Goal: Information Seeking & Learning: Learn about a topic

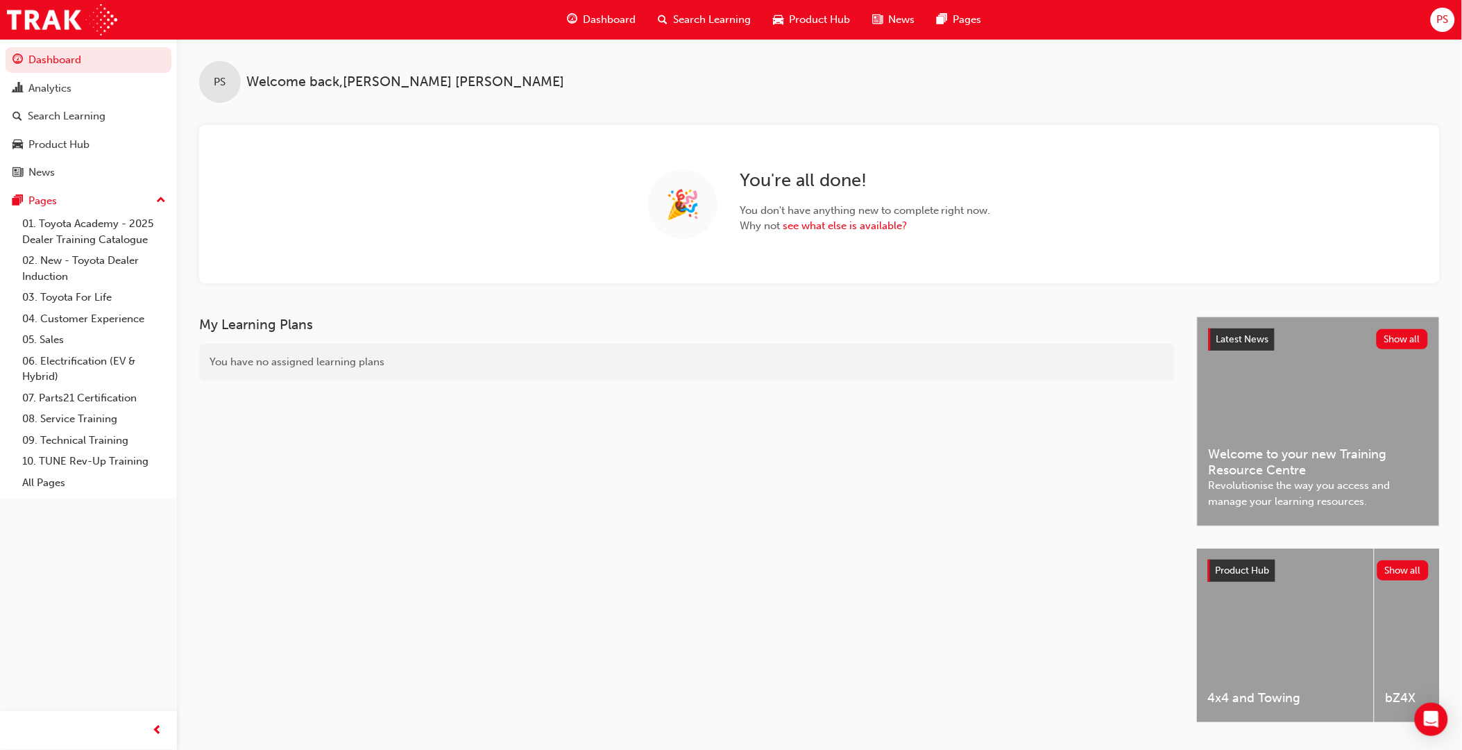
click at [802, 18] on span "Product Hub" at bounding box center [819, 20] width 61 height 16
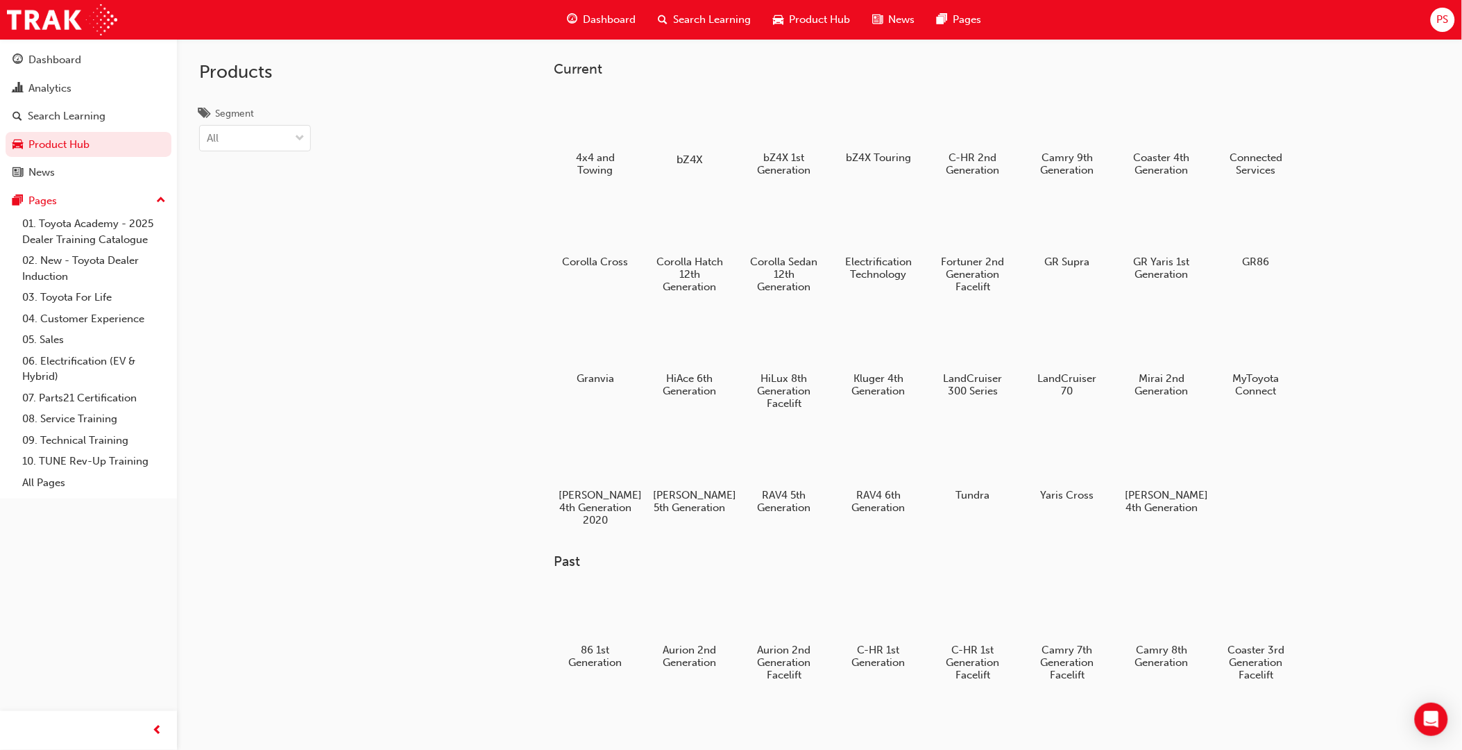
click at [705, 119] on div at bounding box center [690, 120] width 77 height 56
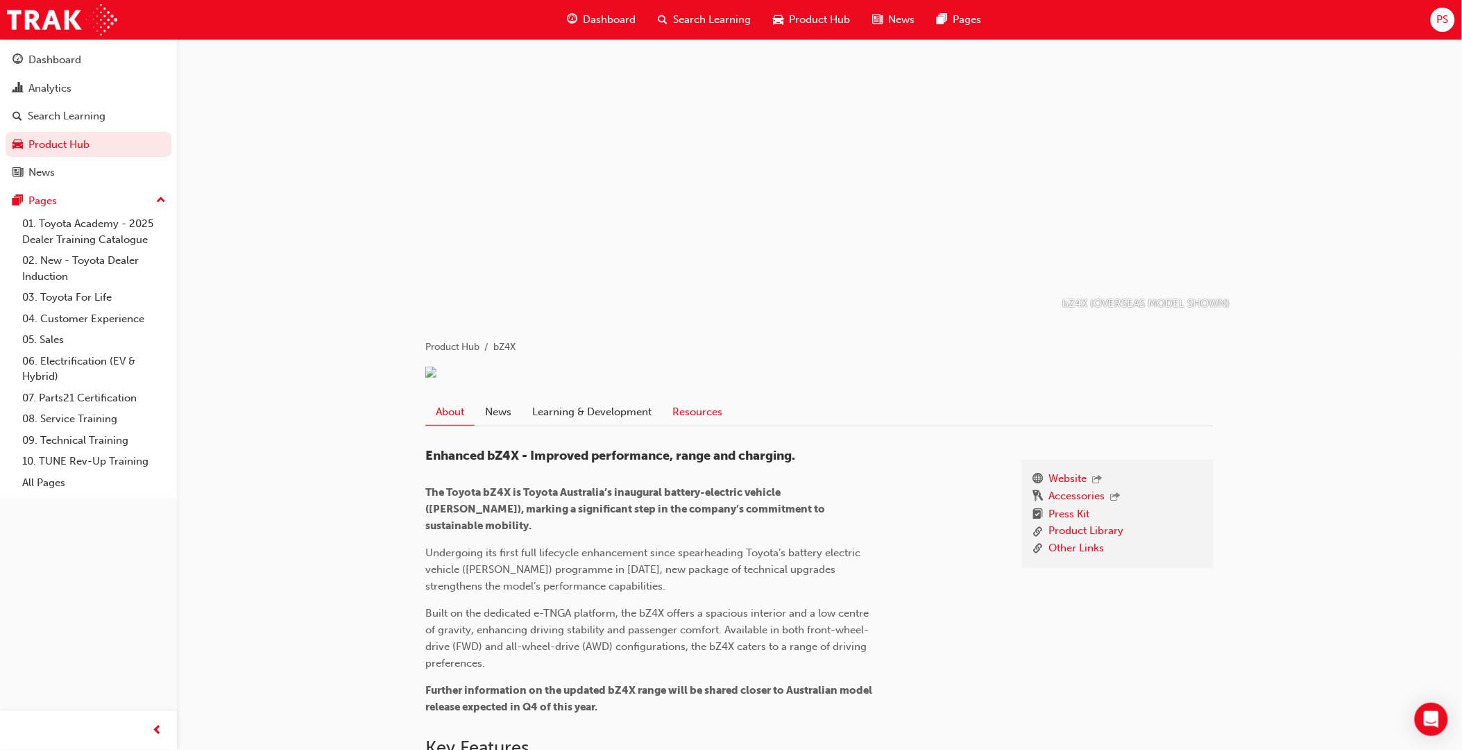
click at [717, 424] on link "Resources" at bounding box center [697, 411] width 71 height 26
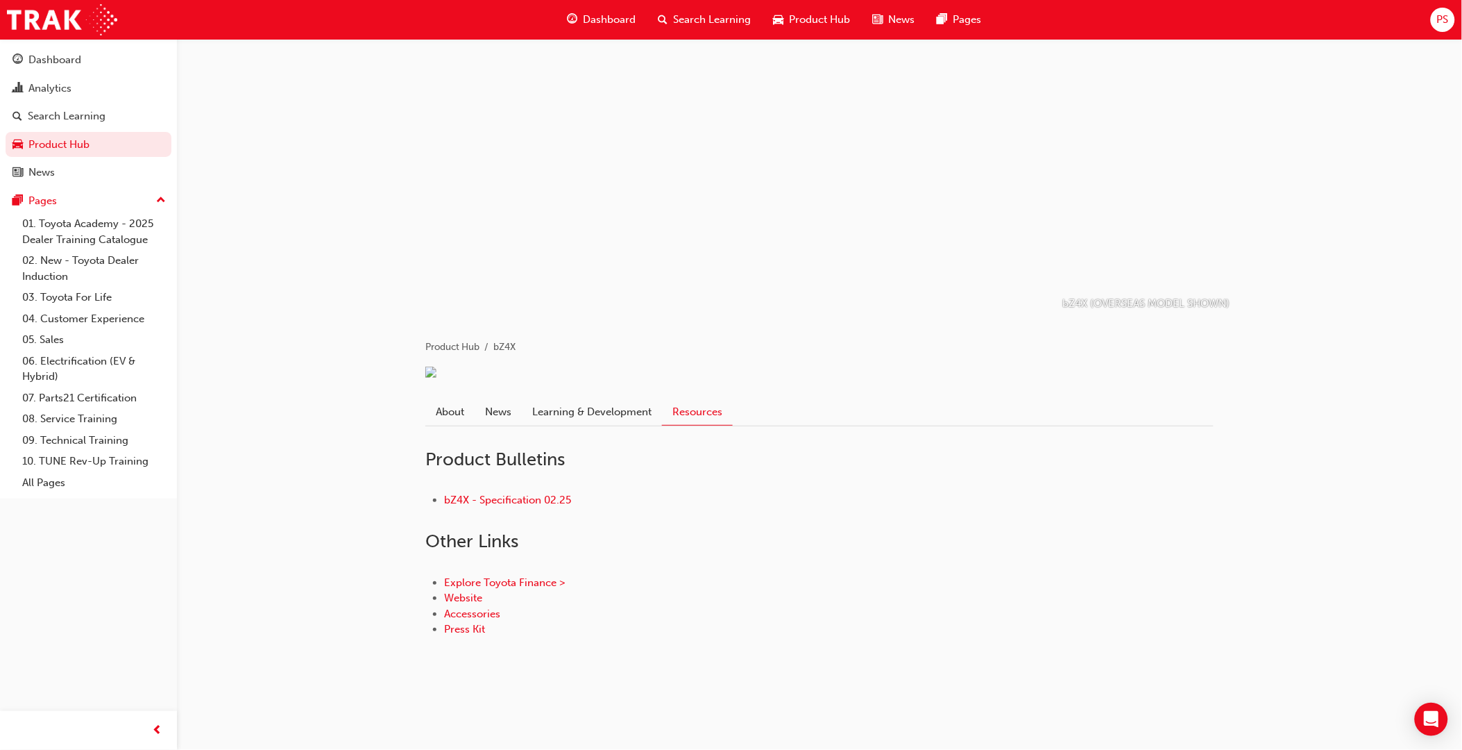
scroll to position [5, 0]
click at [518, 506] on link "bZ4X - Specification 02.25" at bounding box center [507, 499] width 127 height 12
click at [597, 425] on link "Learning & Development" at bounding box center [592, 411] width 140 height 26
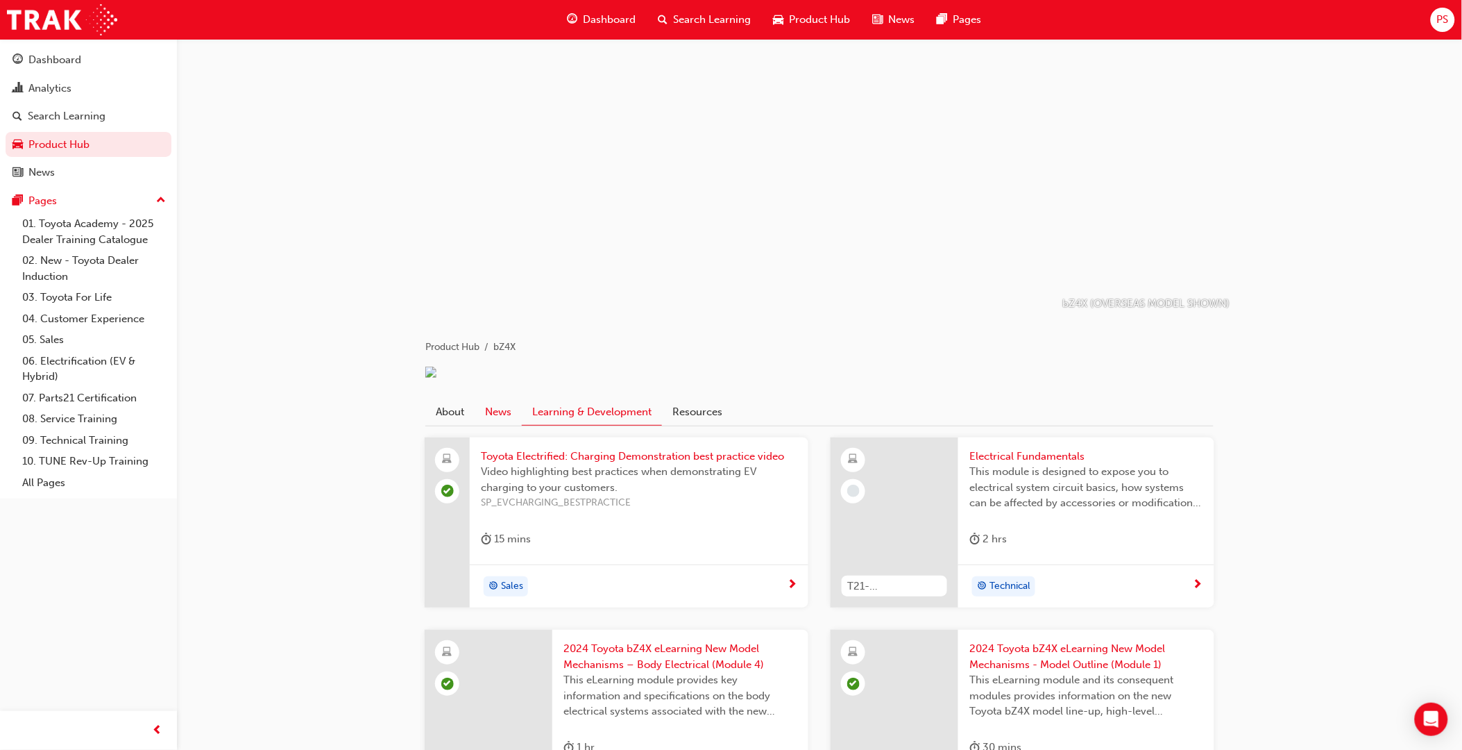
click at [505, 425] on link "News" at bounding box center [498, 411] width 47 height 26
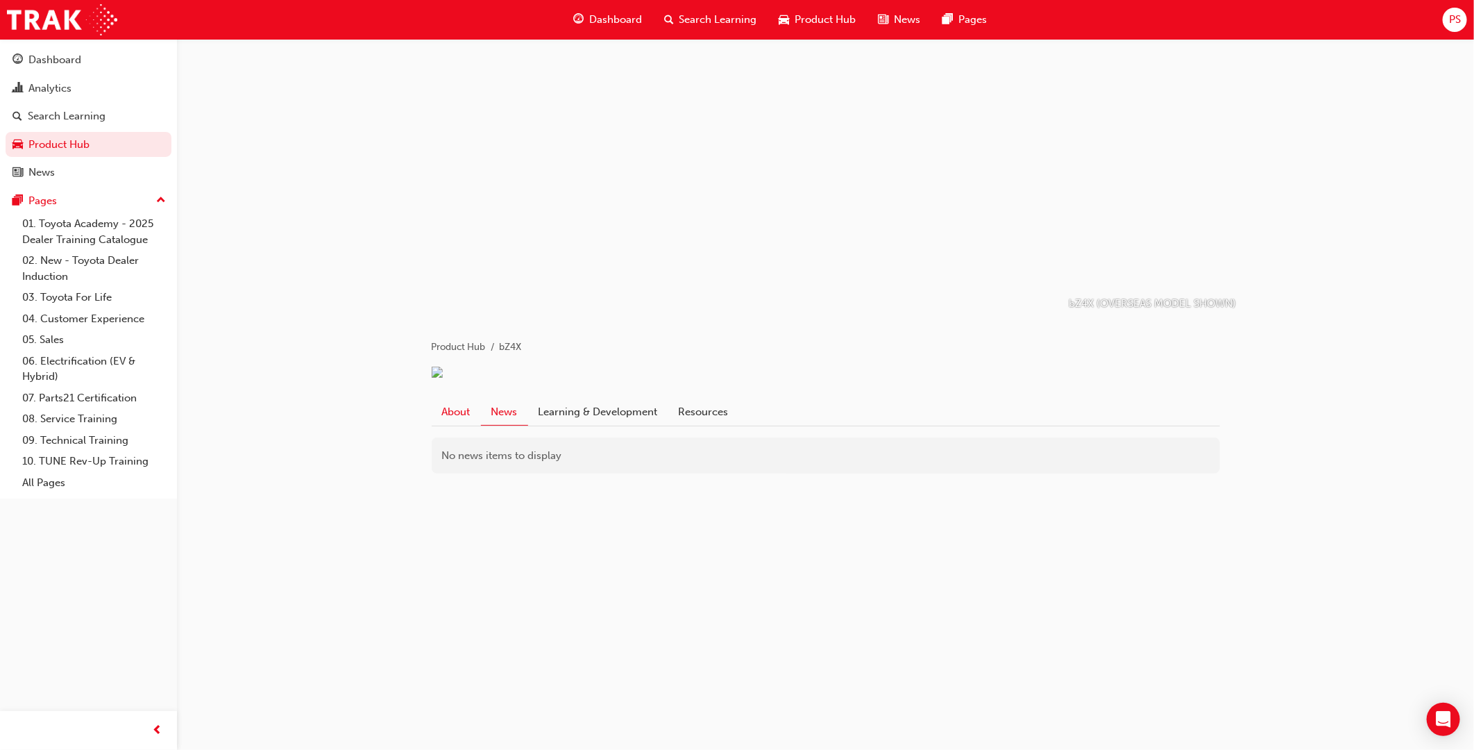
click at [467, 425] on link "About" at bounding box center [456, 411] width 49 height 26
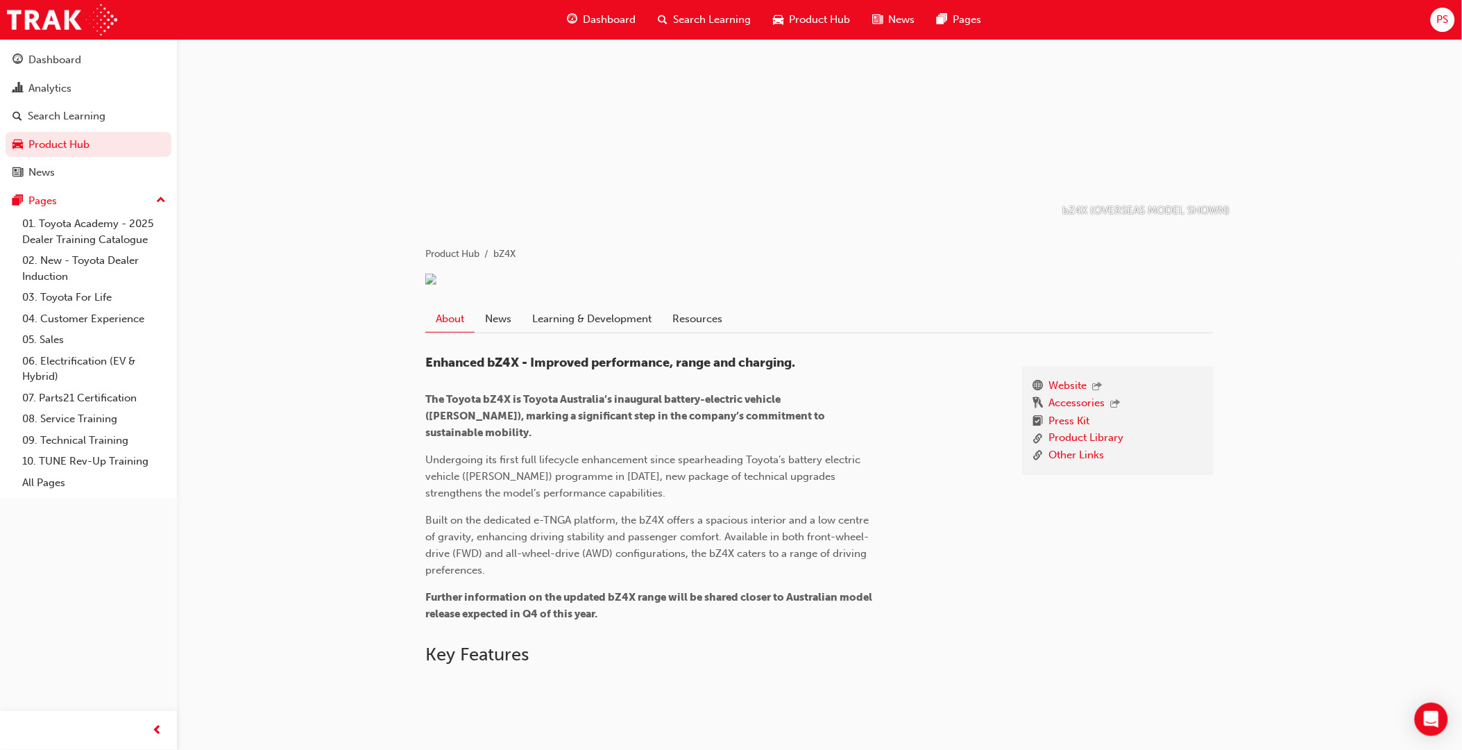
scroll to position [16, 0]
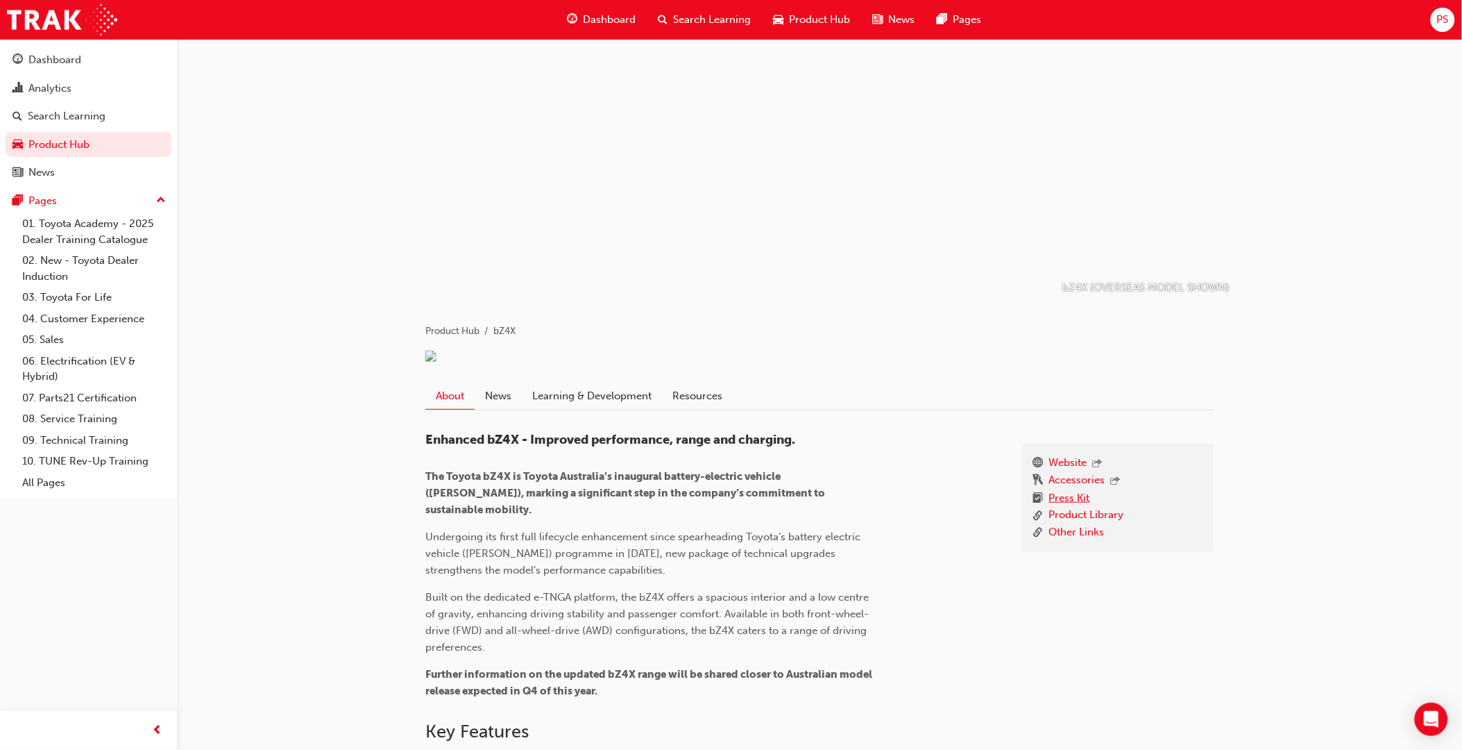
click at [1060, 507] on link "Press Kit" at bounding box center [1069, 498] width 41 height 17
